Goal: Information Seeking & Learning: Learn about a topic

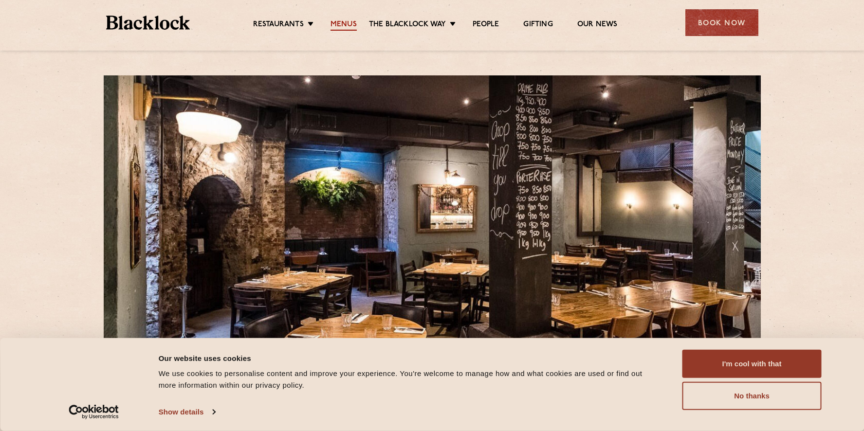
click at [348, 22] on link "Menus" at bounding box center [344, 25] width 26 height 11
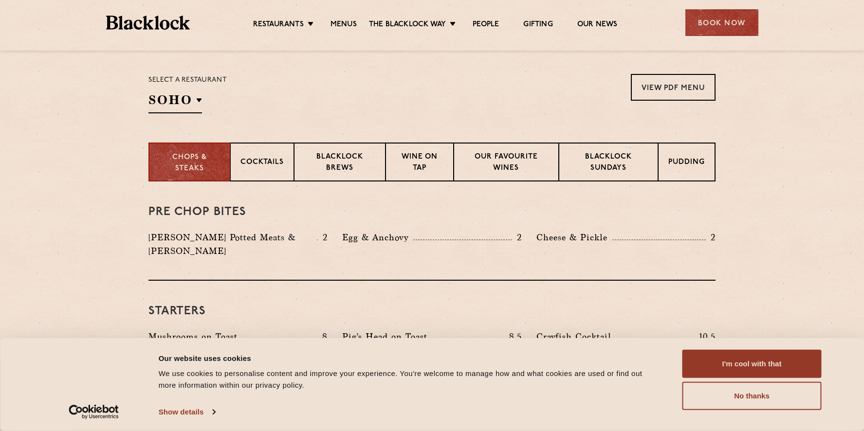
scroll to position [307, 0]
click at [346, 22] on link "Menus" at bounding box center [344, 25] width 26 height 11
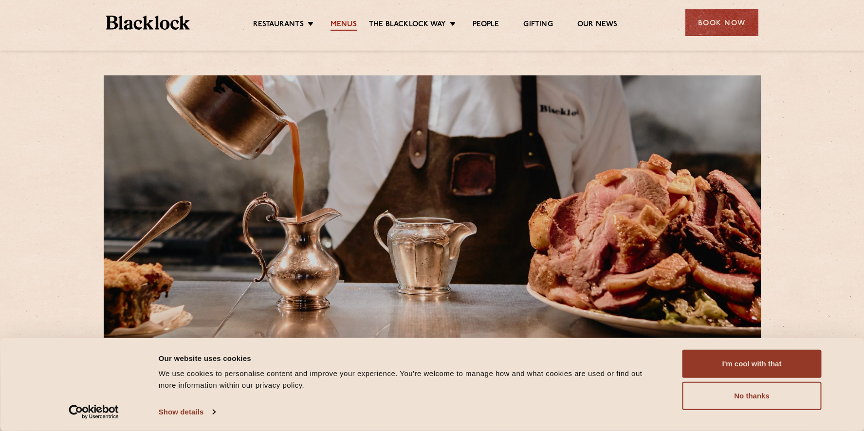
click at [343, 23] on link "Menus" at bounding box center [344, 25] width 26 height 11
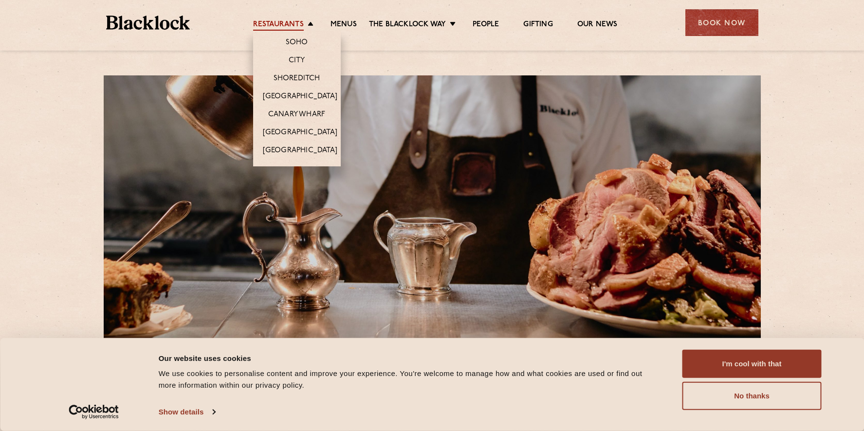
click at [293, 21] on link "Restaurants" at bounding box center [278, 25] width 51 height 11
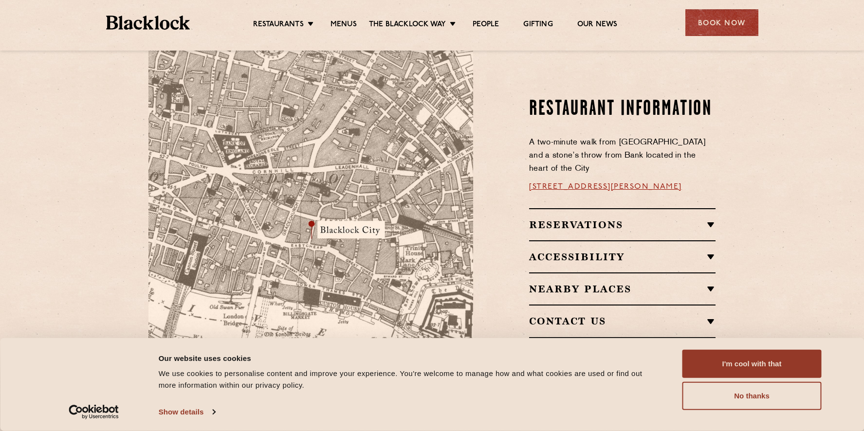
scroll to position [552, 0]
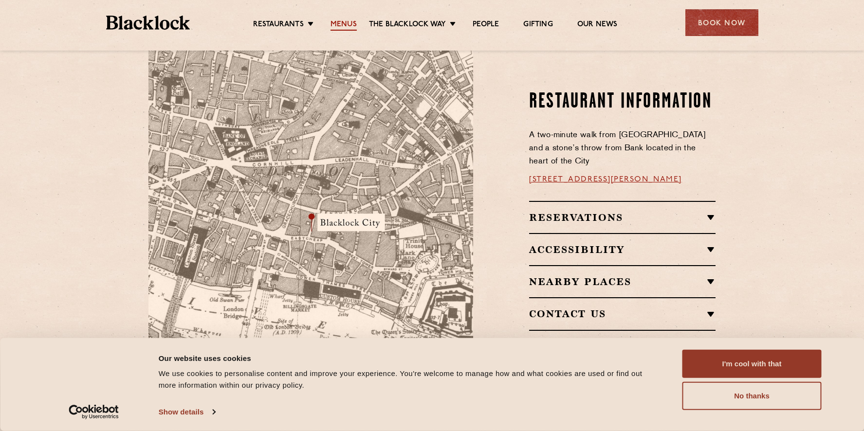
click at [341, 23] on link "Menus" at bounding box center [344, 25] width 26 height 11
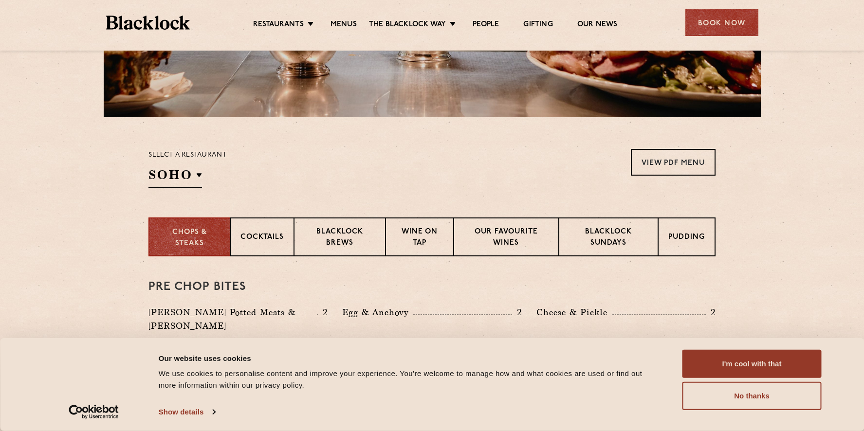
scroll to position [234, 0]
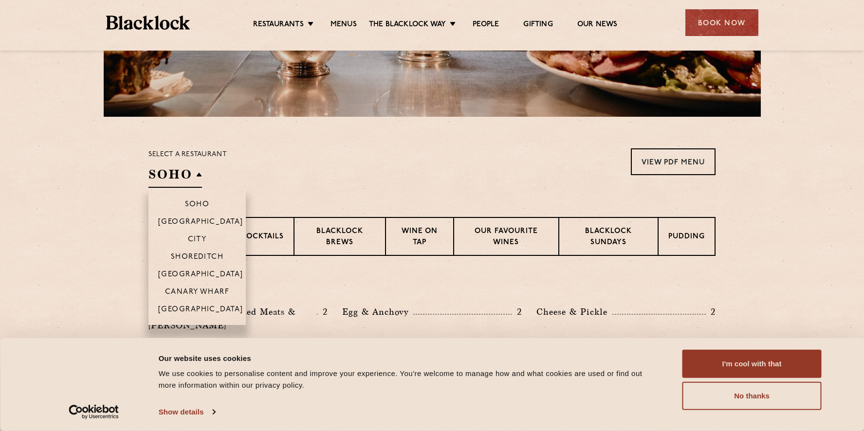
click at [184, 171] on h2 "SOHO" at bounding box center [176, 177] width 54 height 22
click at [196, 238] on p "City" at bounding box center [197, 241] width 19 height 10
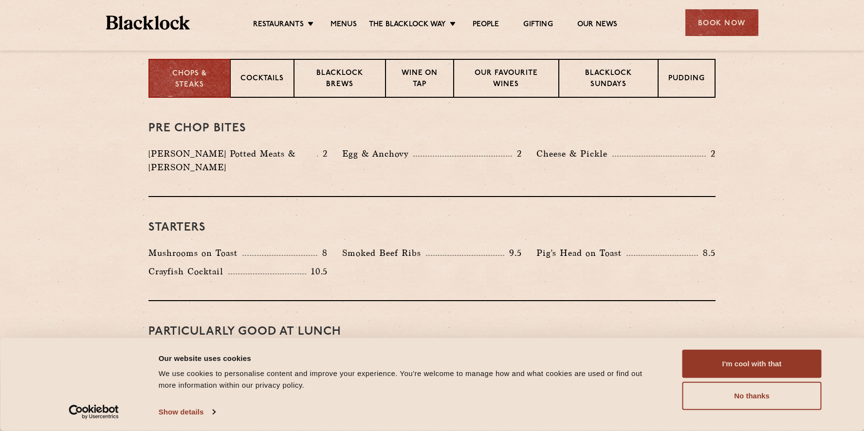
scroll to position [282, 0]
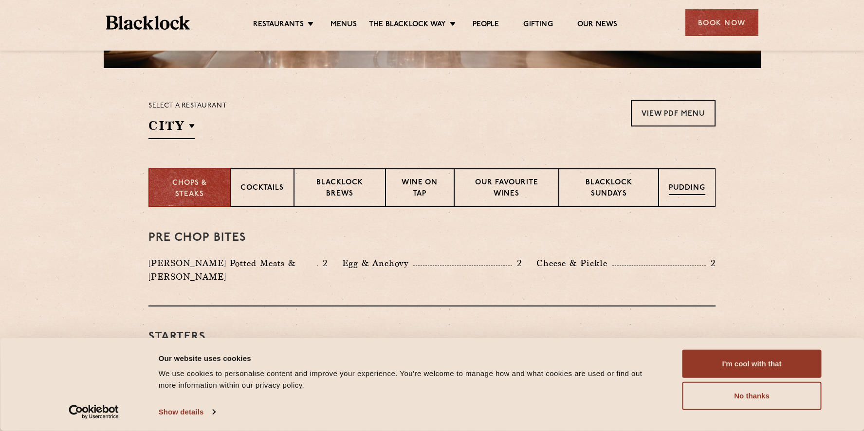
click at [694, 199] on div "Pudding" at bounding box center [687, 188] width 57 height 39
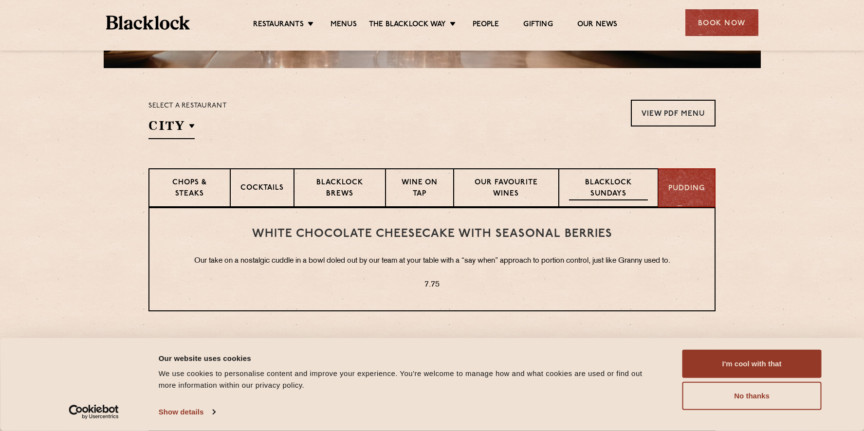
click at [630, 193] on p "Blacklock Sundays" at bounding box center [608, 189] width 79 height 23
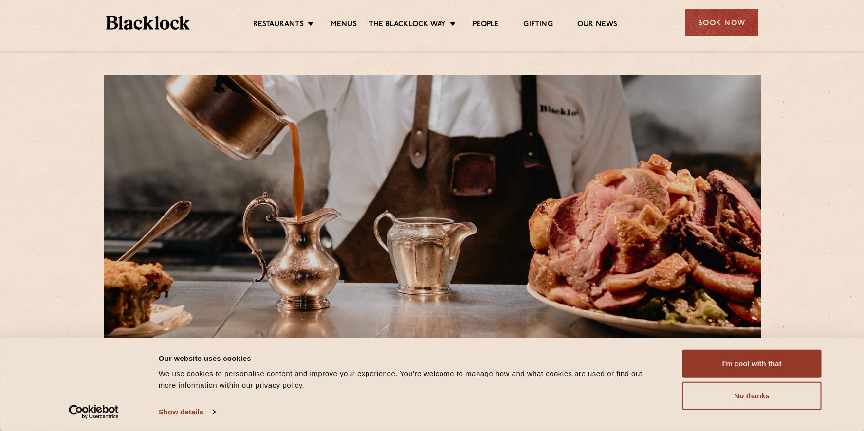
scroll to position [0, 0]
